Goal: Task Accomplishment & Management: Use online tool/utility

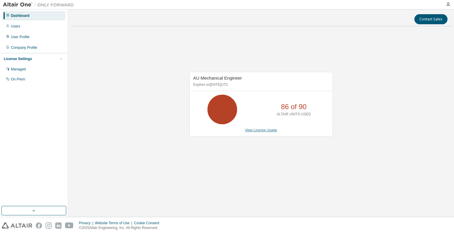
click at [253, 129] on link "View License Usage" at bounding box center [261, 130] width 32 height 4
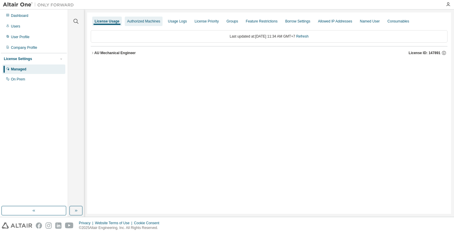
click at [143, 23] on div "Authorized Machines" at bounding box center [143, 21] width 33 height 5
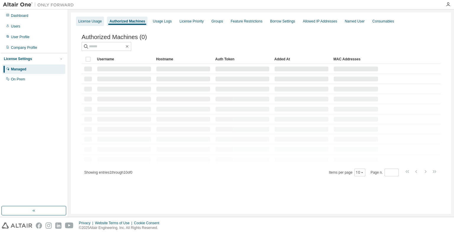
click at [97, 21] on div "License Usage" at bounding box center [89, 21] width 23 height 5
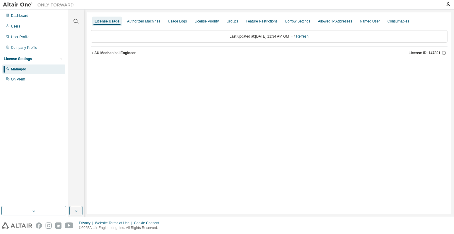
click at [93, 53] on icon "button" at bounding box center [93, 53] width 4 height 4
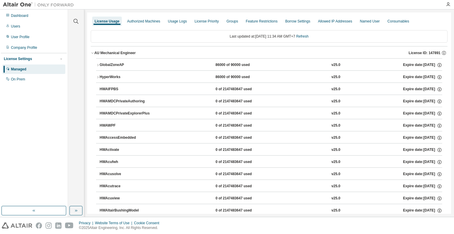
click at [102, 65] on div "GlobalZoneAP" at bounding box center [126, 64] width 53 height 5
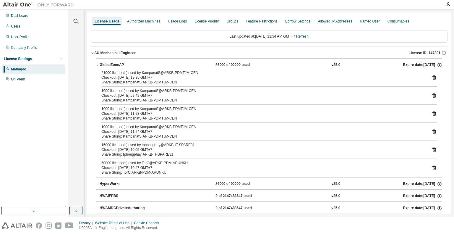
click at [432, 166] on icon at bounding box center [434, 167] width 4 height 4
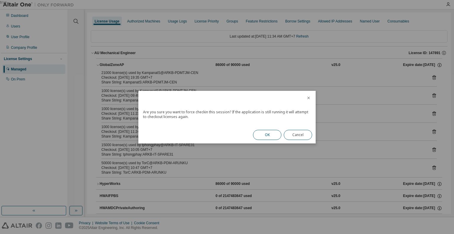
click at [273, 132] on button "OK" at bounding box center [267, 135] width 28 height 10
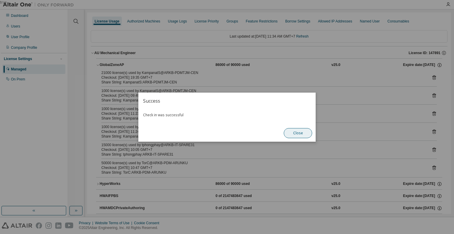
click at [289, 132] on button "Close" at bounding box center [298, 133] width 28 height 10
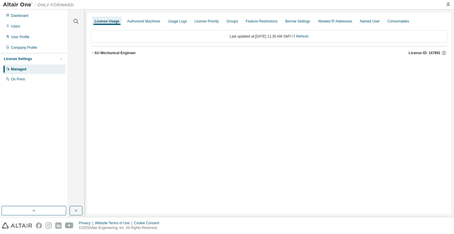
click at [91, 52] on icon "button" at bounding box center [93, 53] width 4 height 4
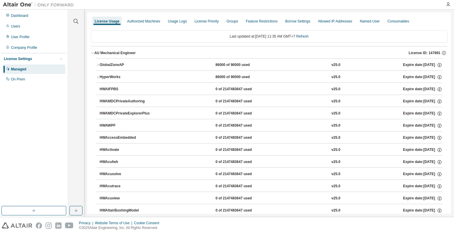
click at [98, 64] on icon "button" at bounding box center [98, 65] width 4 height 4
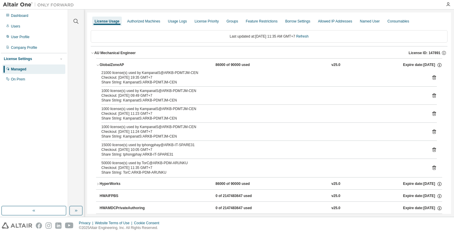
click at [431, 79] on icon at bounding box center [433, 77] width 5 height 5
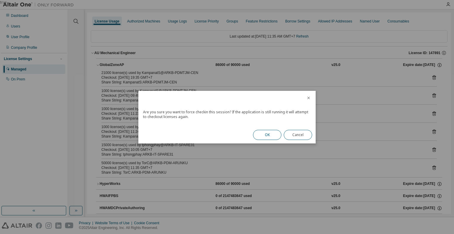
click at [274, 132] on button "OK" at bounding box center [267, 135] width 28 height 10
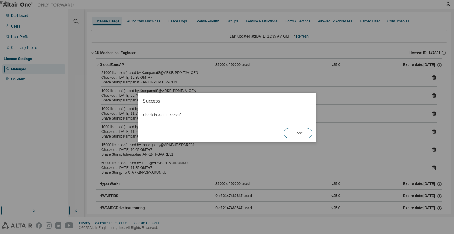
click at [302, 133] on button "Close" at bounding box center [298, 133] width 28 height 10
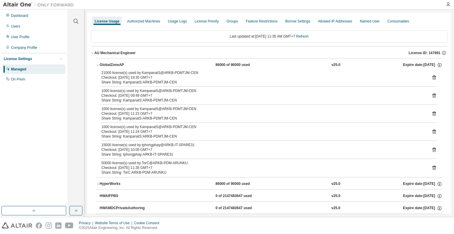
click at [431, 167] on icon at bounding box center [433, 167] width 5 height 5
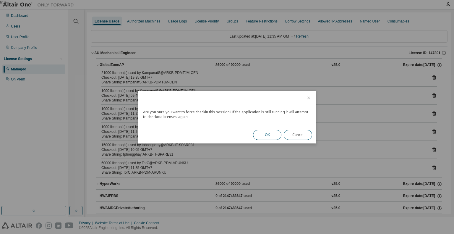
click at [269, 136] on button "OK" at bounding box center [267, 135] width 28 height 10
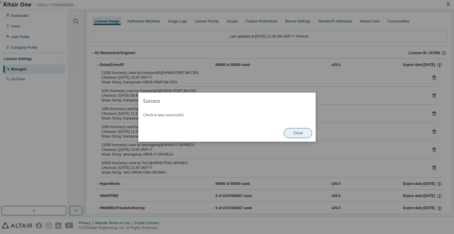
click at [293, 130] on button "Close" at bounding box center [298, 133] width 28 height 10
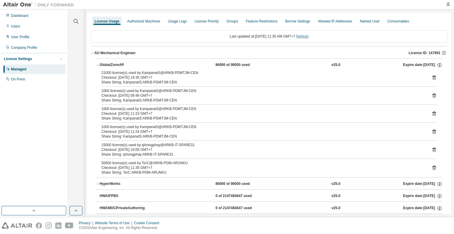
click at [301, 38] on link "Refresh" at bounding box center [302, 36] width 12 height 4
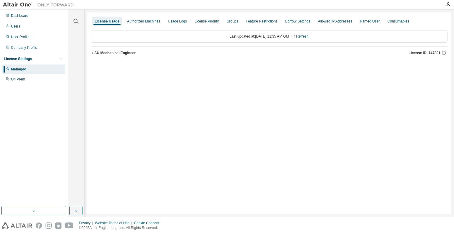
click at [92, 51] on icon "button" at bounding box center [93, 53] width 4 height 4
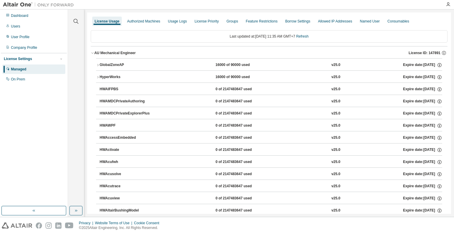
click at [98, 66] on icon "button" at bounding box center [98, 65] width 4 height 4
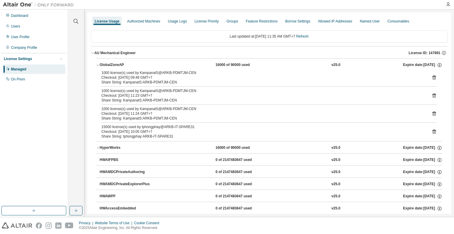
click at [160, 112] on div "Checkout: 2025-08-29 11:24 GMT+7" at bounding box center [261, 113] width 321 height 5
